Goal: Share content: Share content

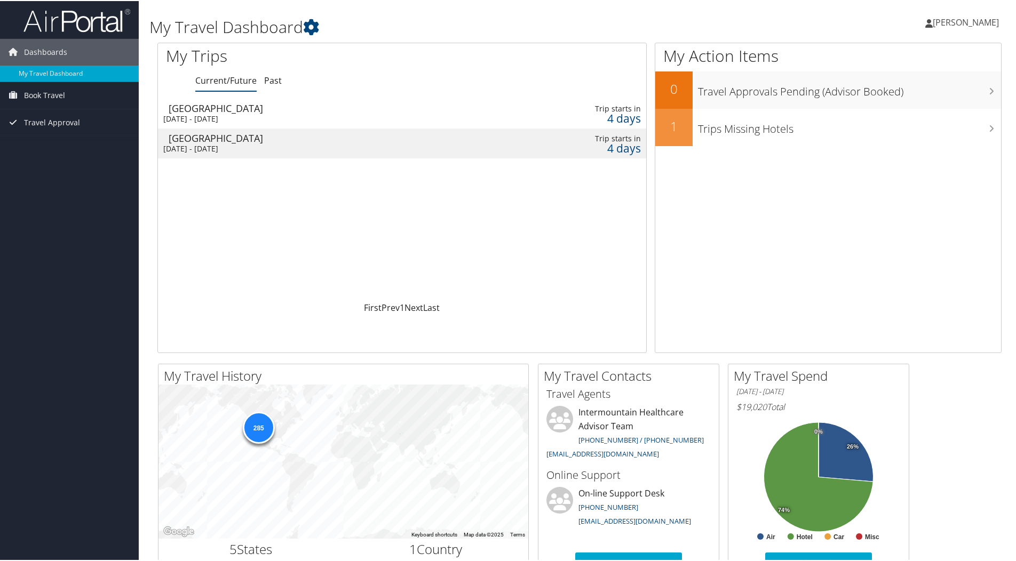
click at [227, 116] on div "[DATE] - [DATE]" at bounding box center [314, 118] width 303 height 10
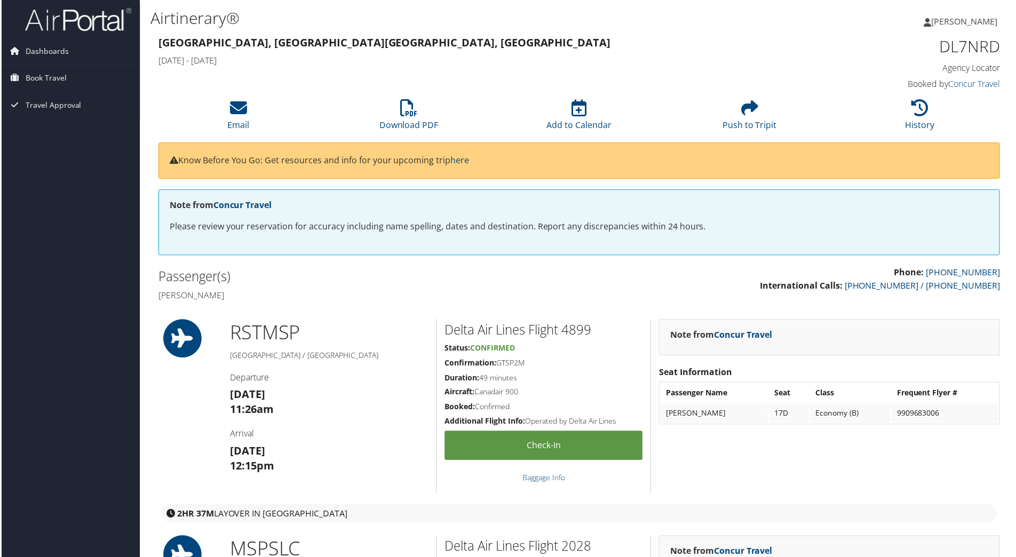
click at [391, 283] on h2 "Passenger(s)" at bounding box center [364, 277] width 414 height 18
click at [46, 78] on span "Book Travel" at bounding box center [44, 78] width 41 height 27
click at [50, 117] on link "Book/Manage Online Trips" at bounding box center [69, 116] width 139 height 16
click at [235, 111] on icon at bounding box center [237, 108] width 17 height 17
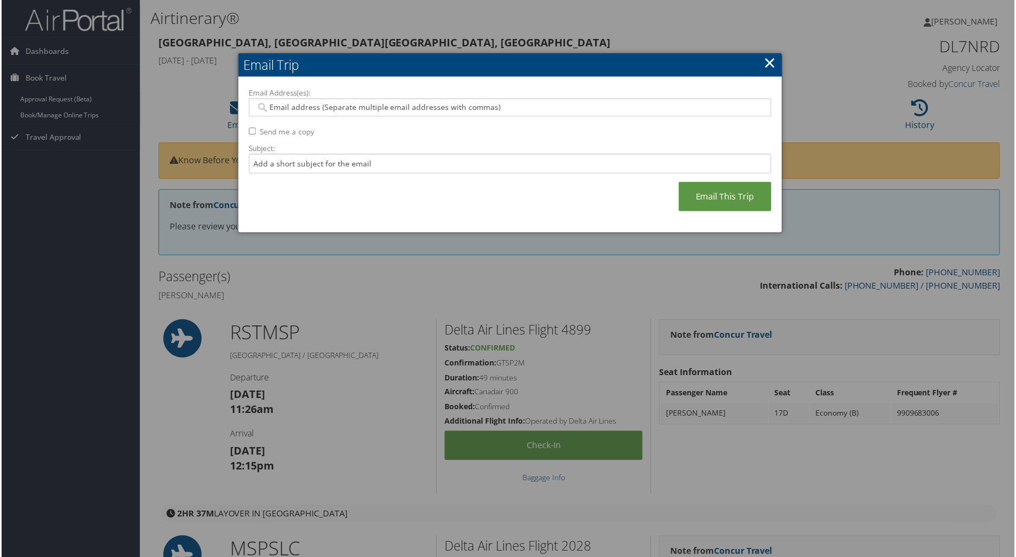
click at [314, 107] on input "Email Address(es):" at bounding box center [509, 107] width 509 height 11
type input "kjkoel@gmail.com"
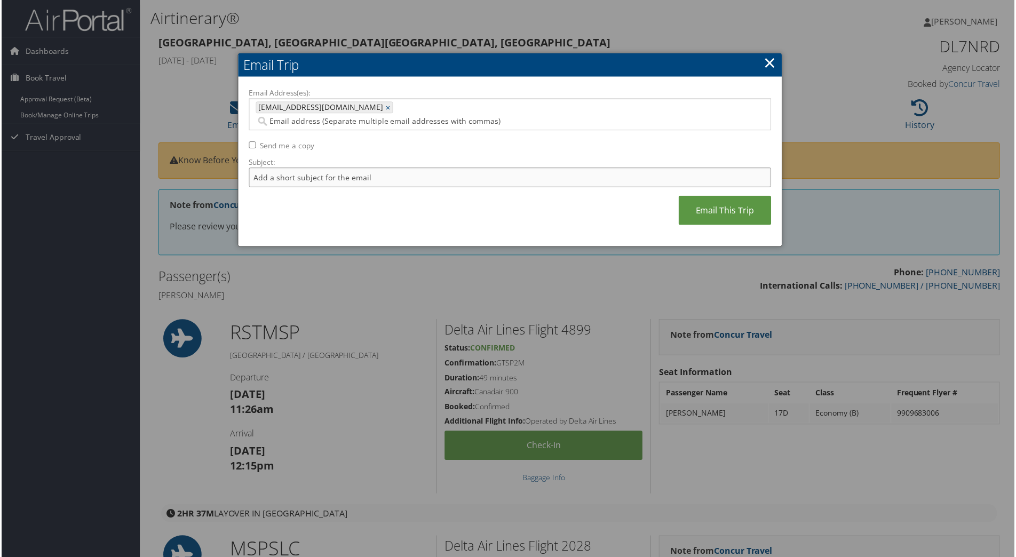
click at [368, 168] on input "Subject:" at bounding box center [510, 178] width 524 height 20
type input "Flight October"
click at [695, 200] on link "Email This Trip" at bounding box center [725, 210] width 93 height 29
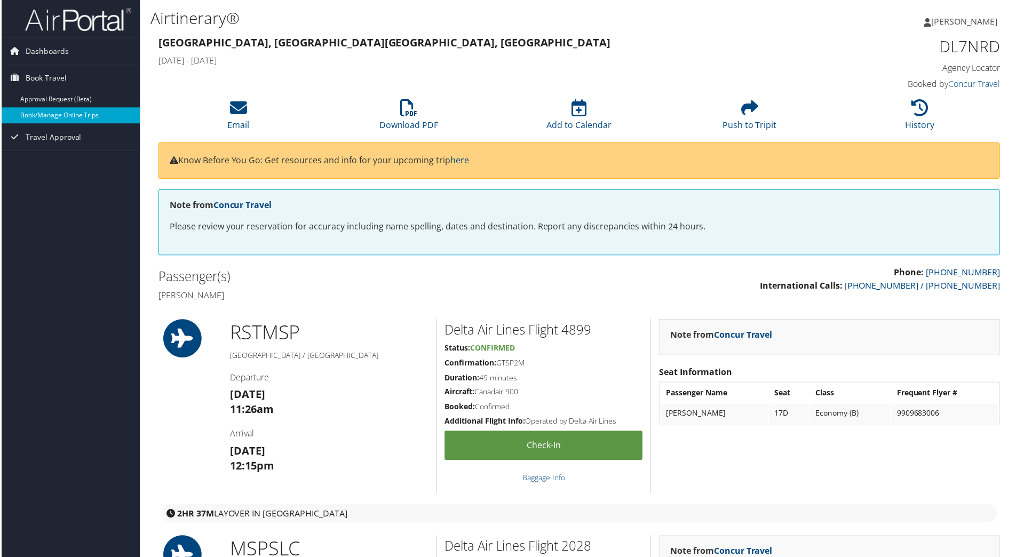
click at [48, 114] on link "Book/Manage Online Trips" at bounding box center [69, 116] width 139 height 16
